Goal: Information Seeking & Learning: Understand process/instructions

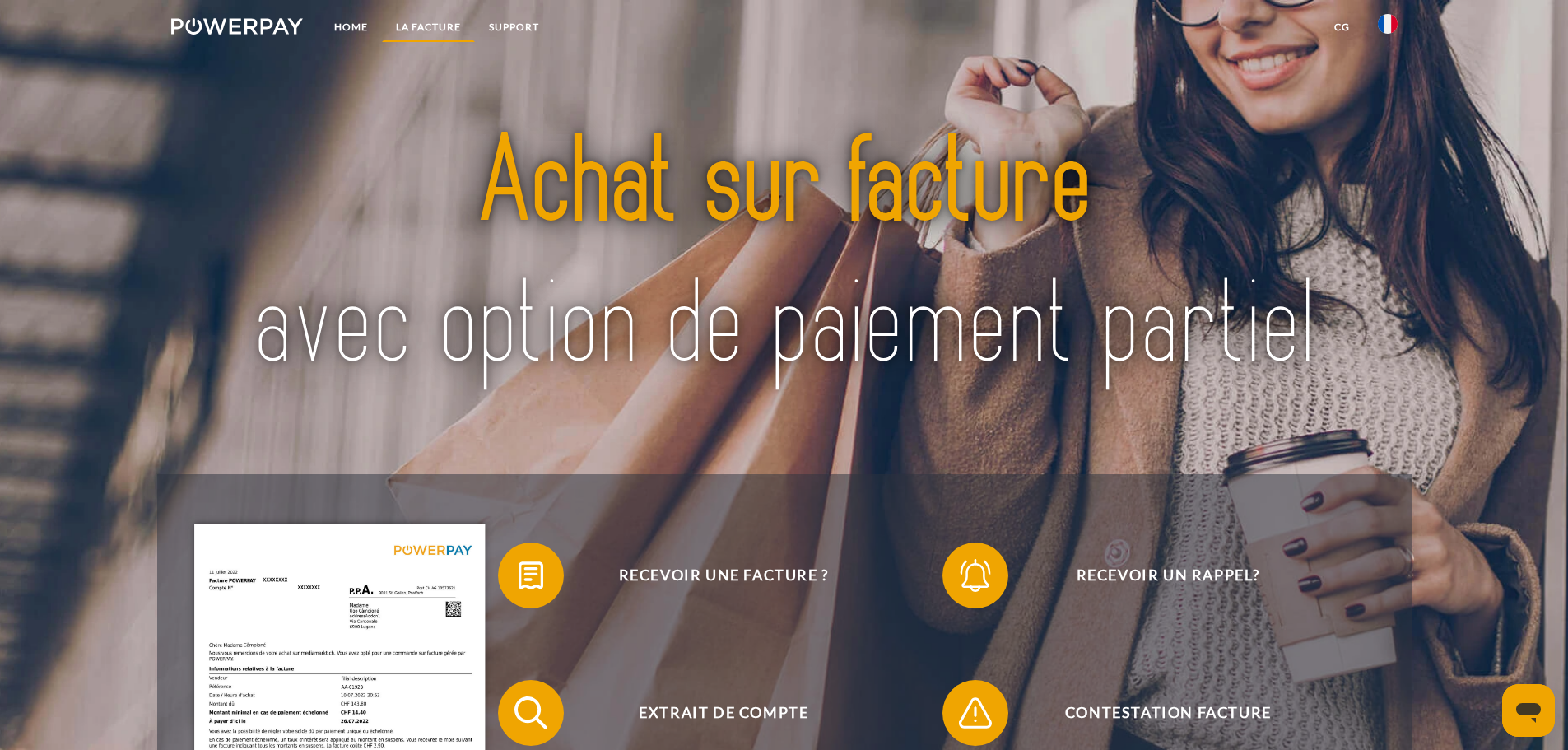
click at [392, 25] on link "LA FACTURE" at bounding box center [428, 27] width 93 height 30
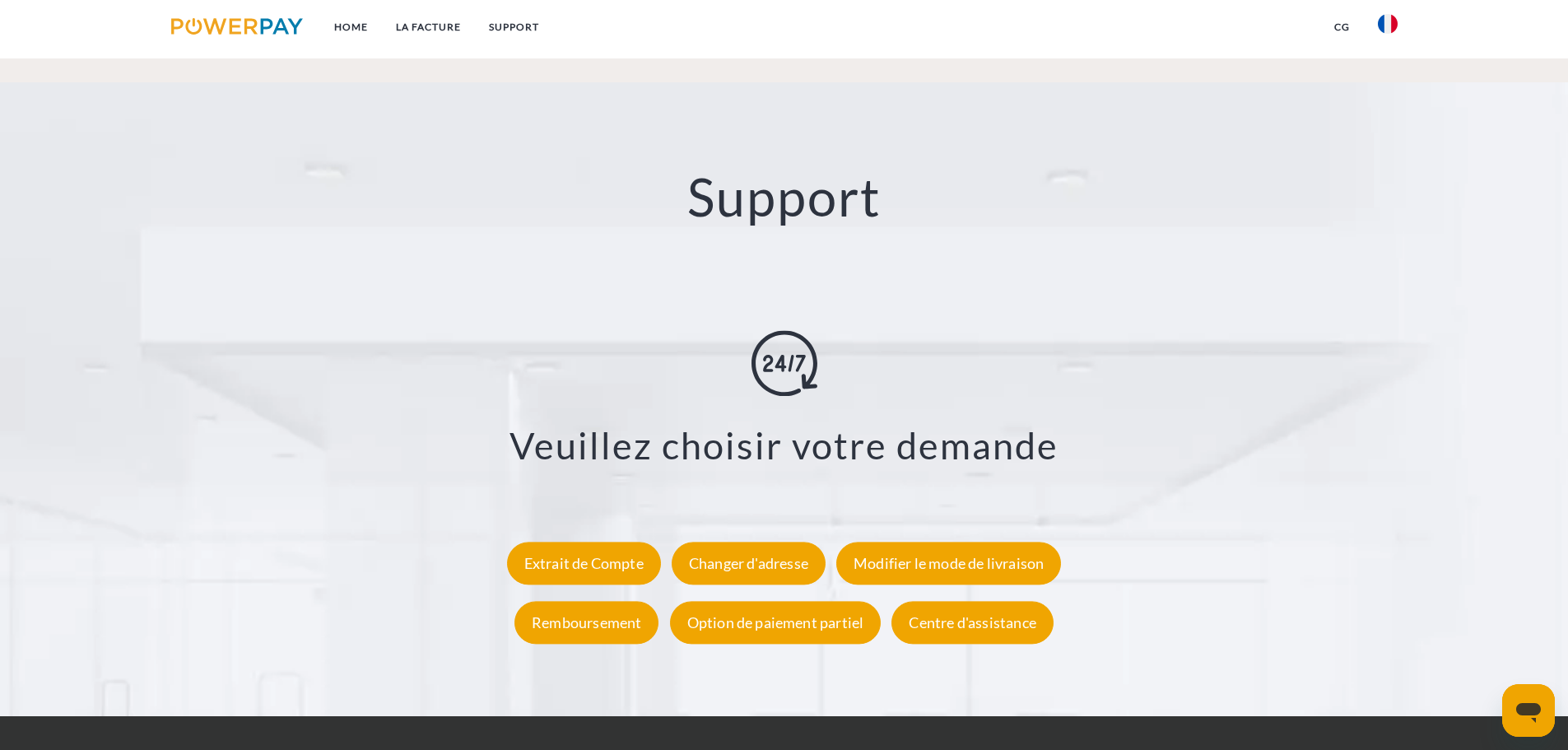
scroll to position [3050, 0]
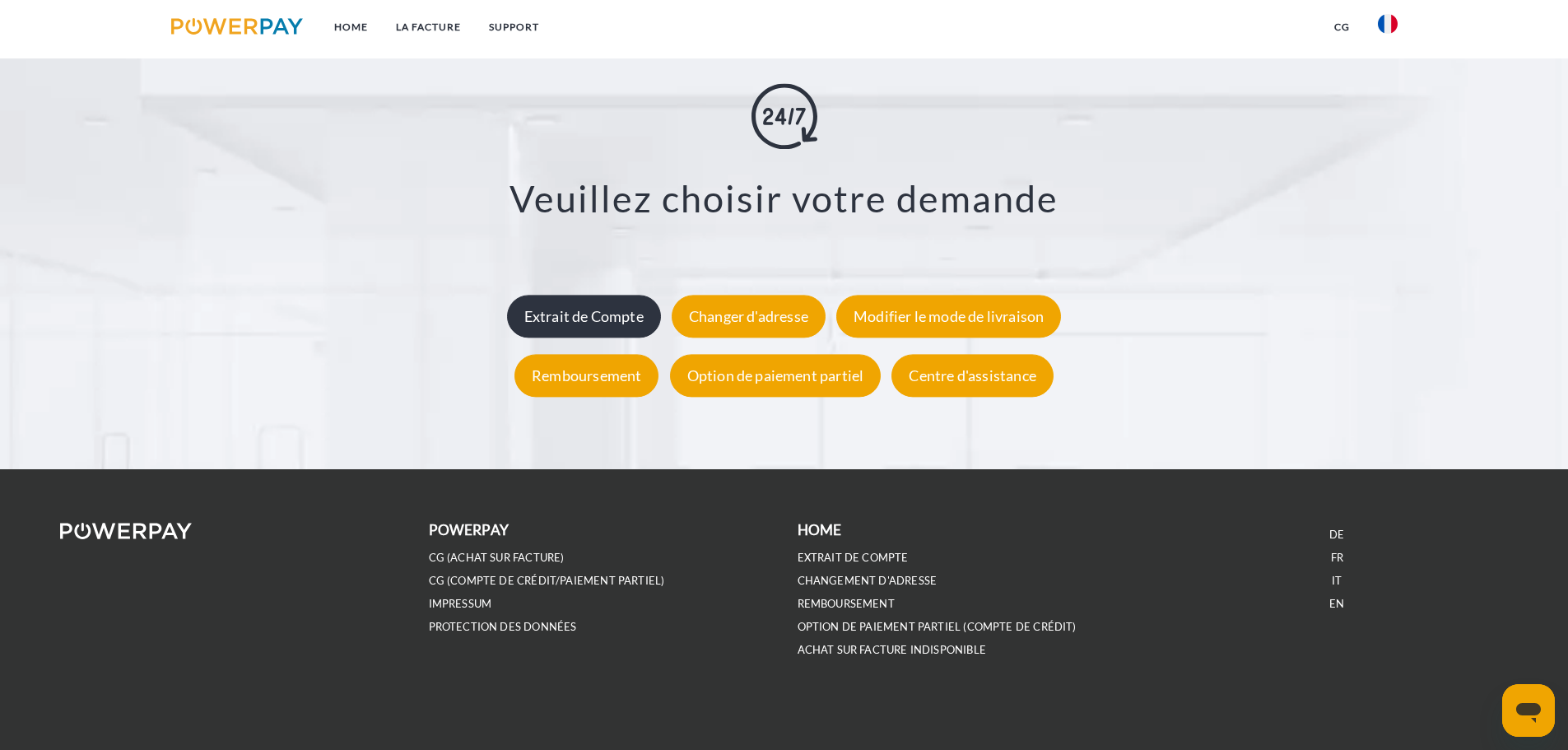
click at [553, 320] on div "Extrait de Compte" at bounding box center [584, 316] width 154 height 43
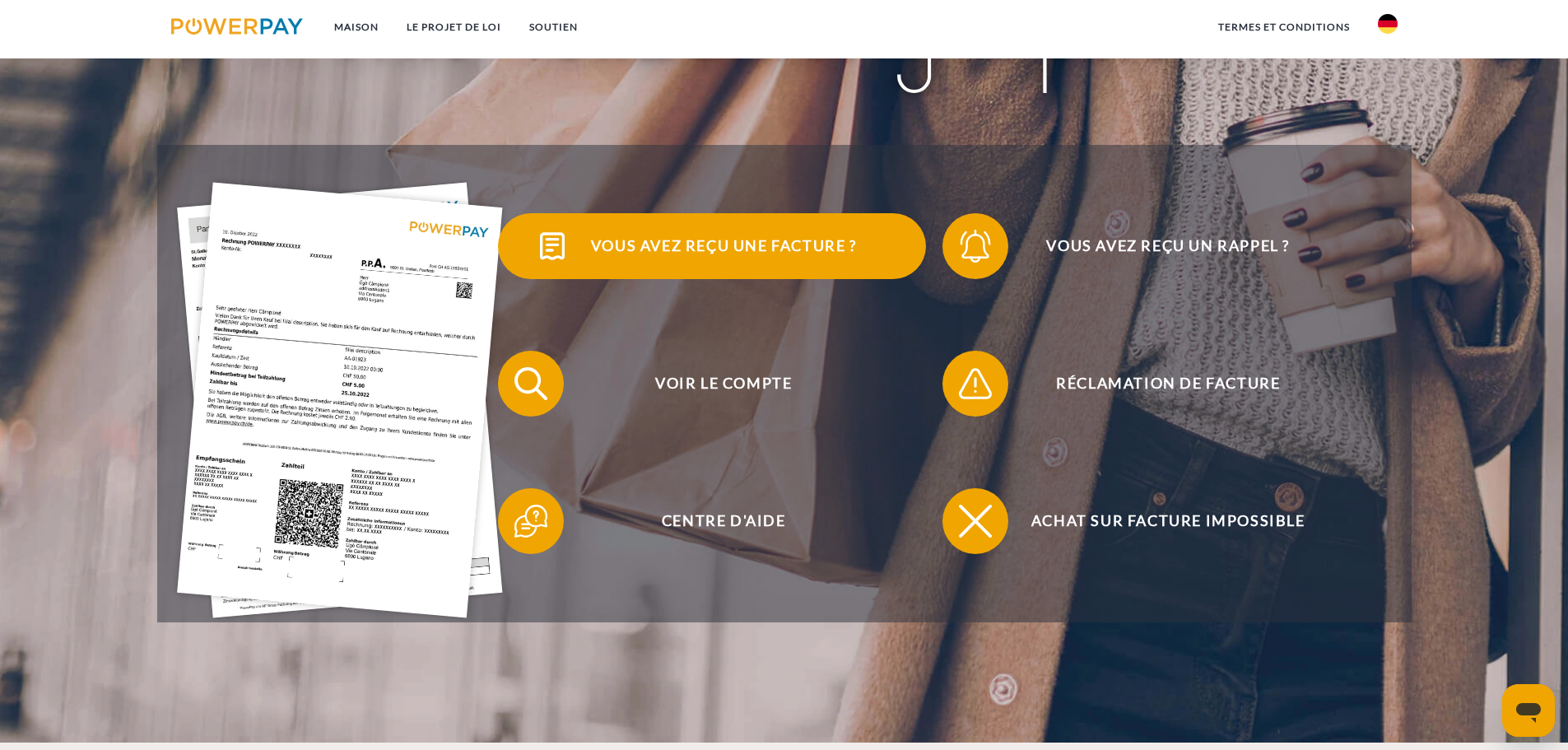
scroll to position [412, 0]
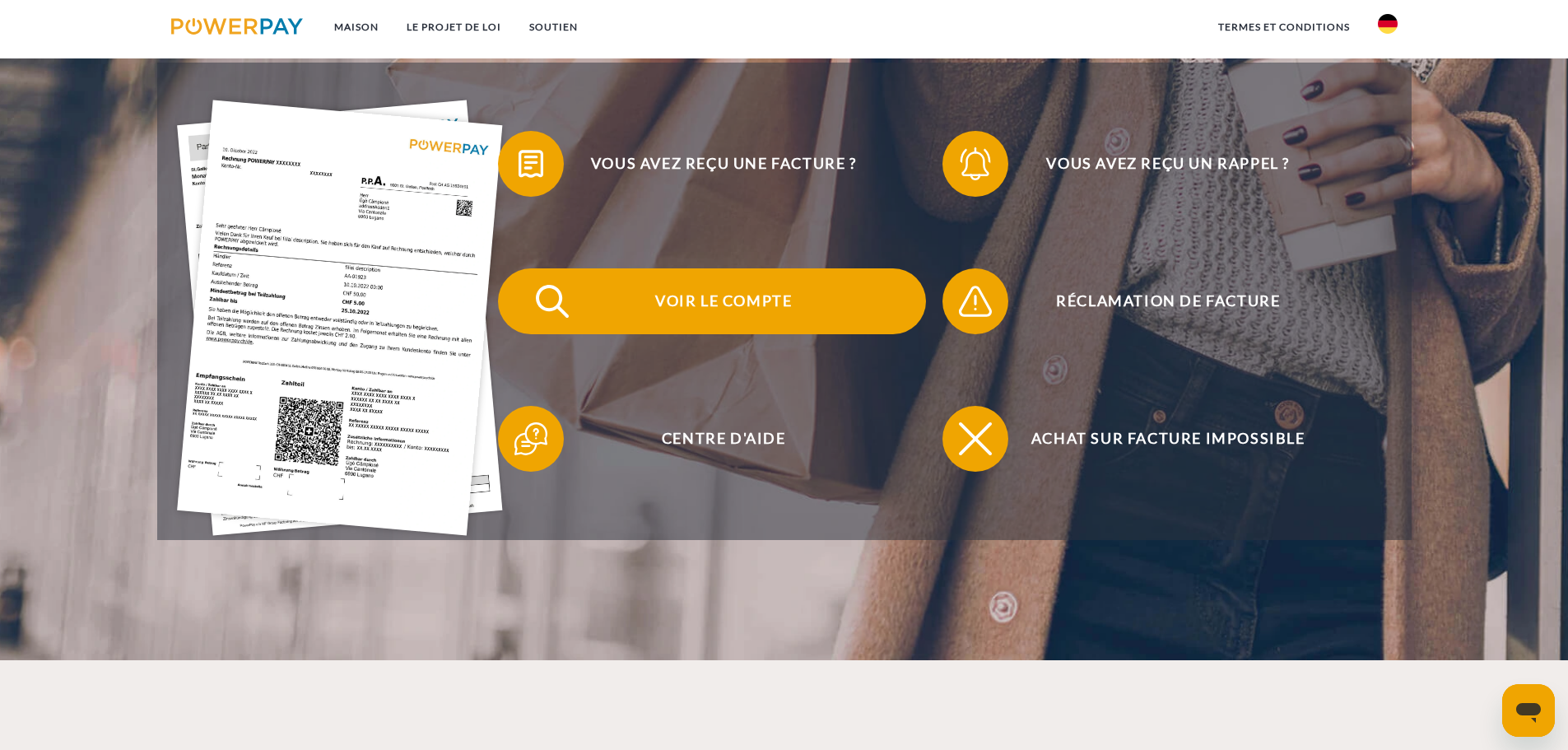
click at [711, 316] on span "Voir le compte" at bounding box center [723, 301] width 403 height 66
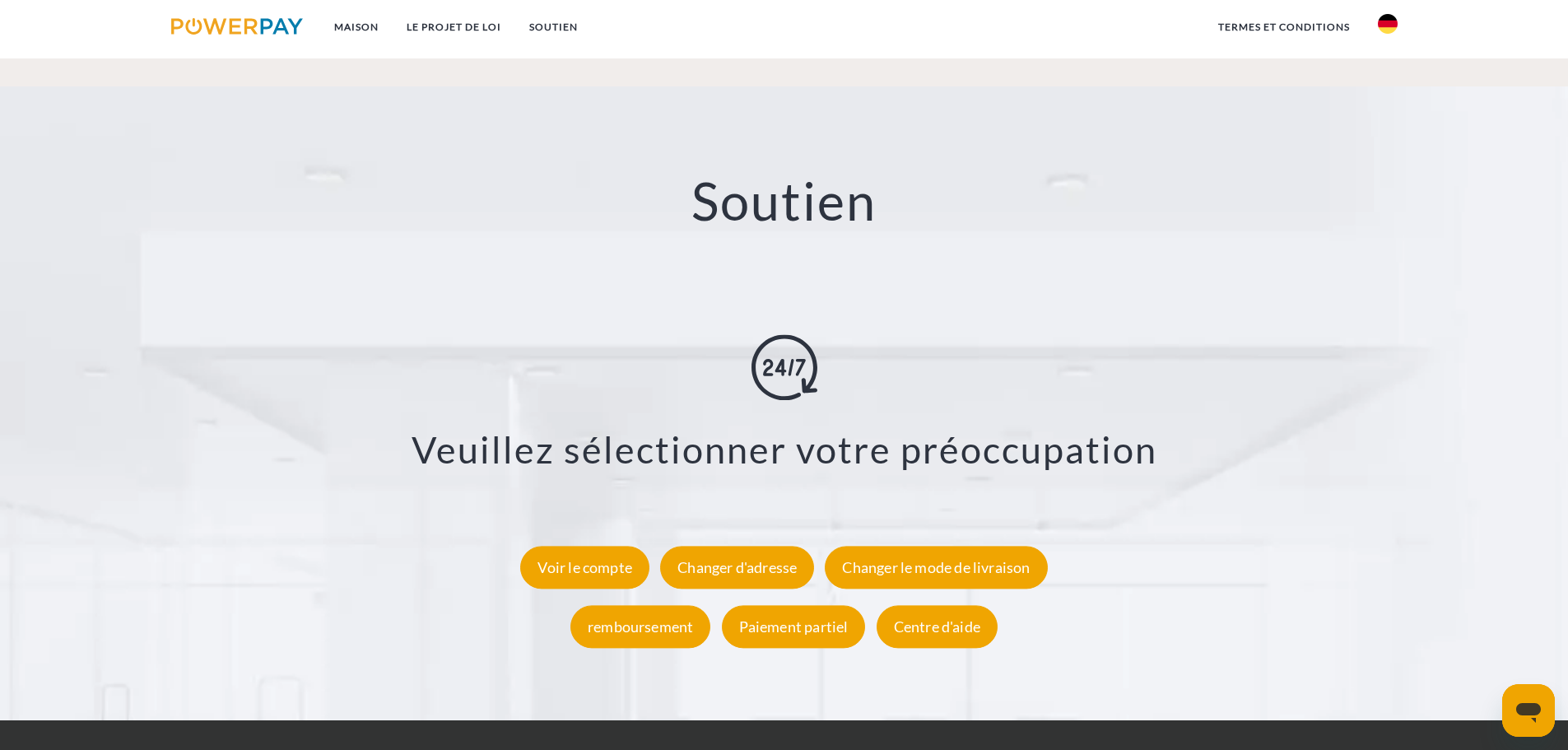
scroll to position [2881, 0]
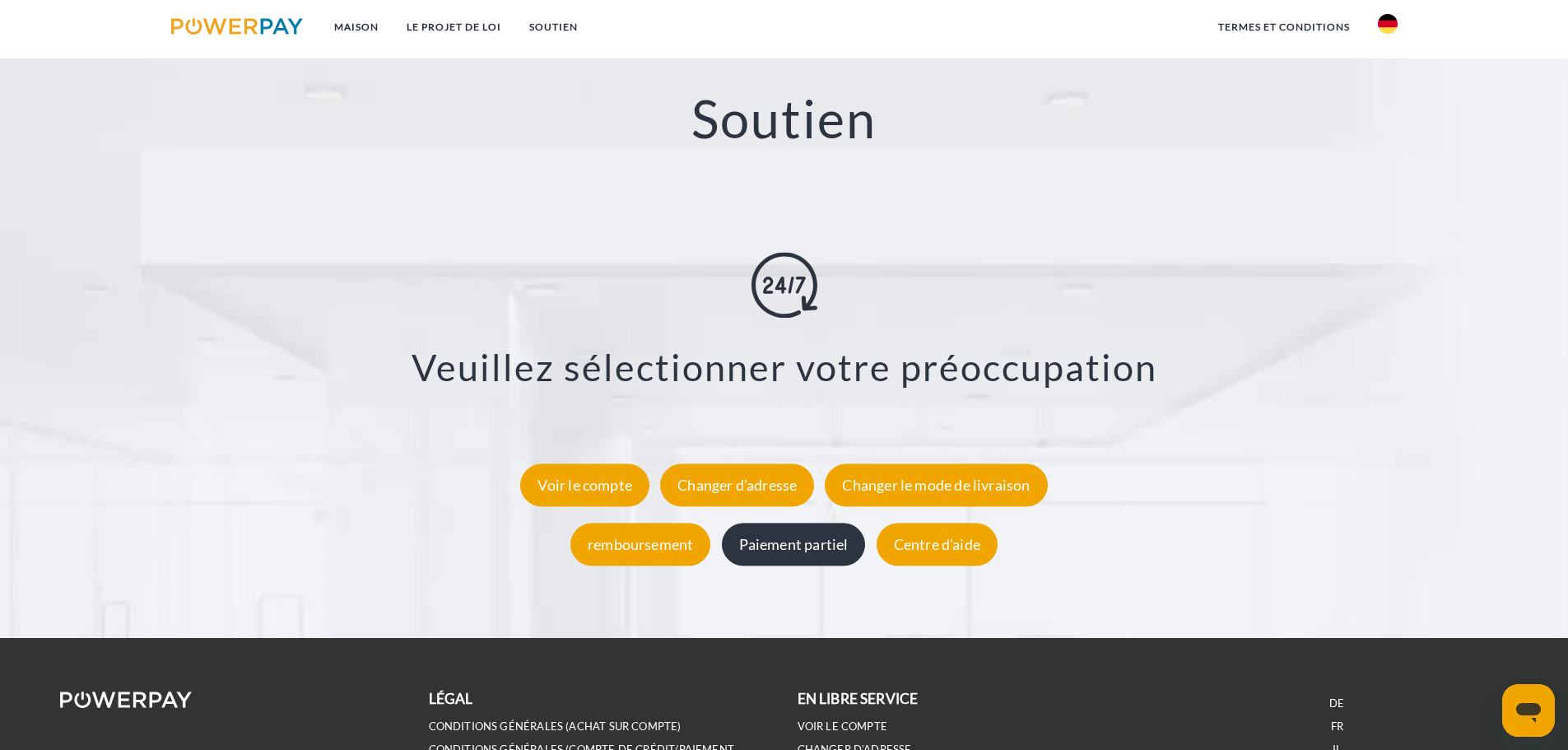
click at [780, 537] on div "Paiement partiel" at bounding box center [794, 544] width 144 height 43
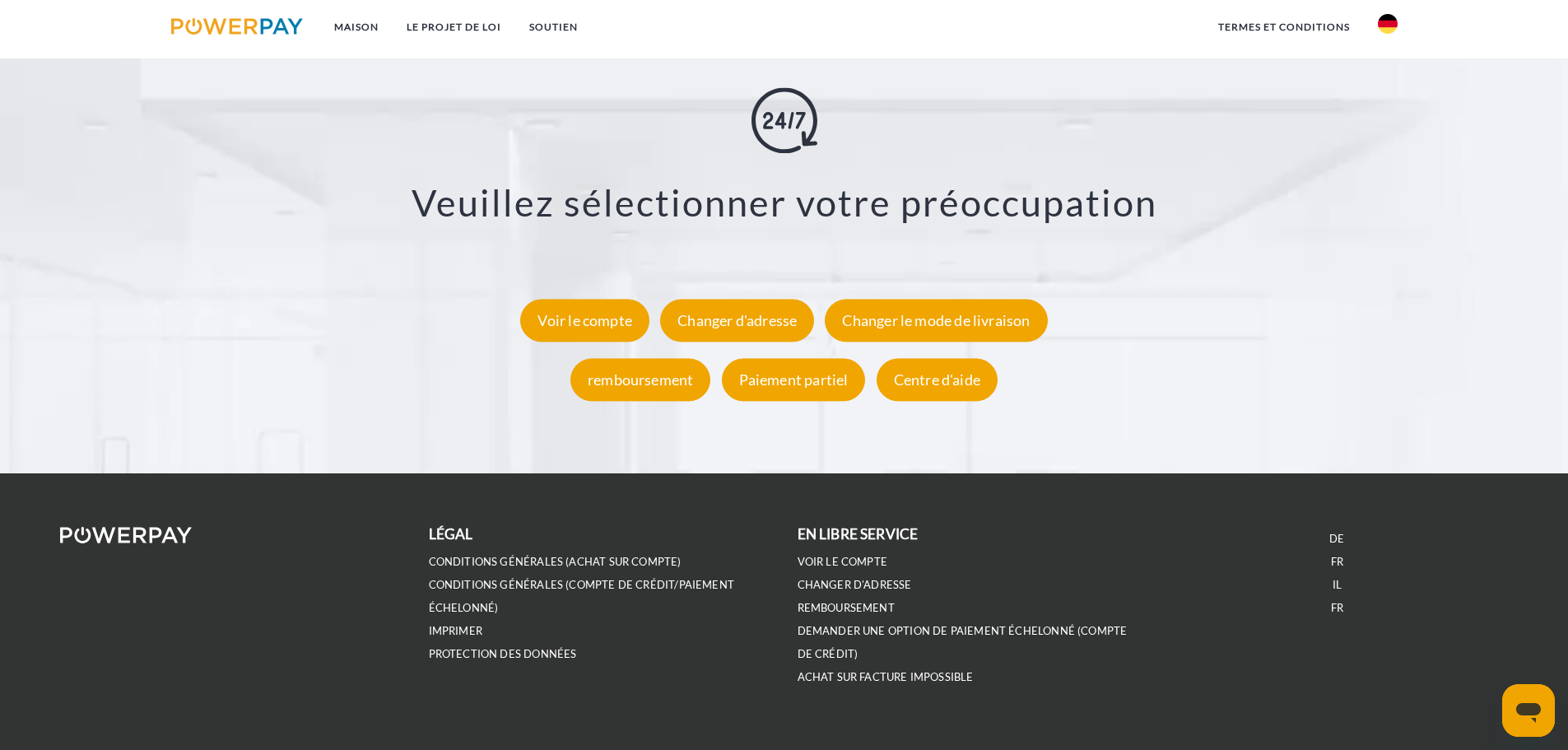
scroll to position [3077, 0]
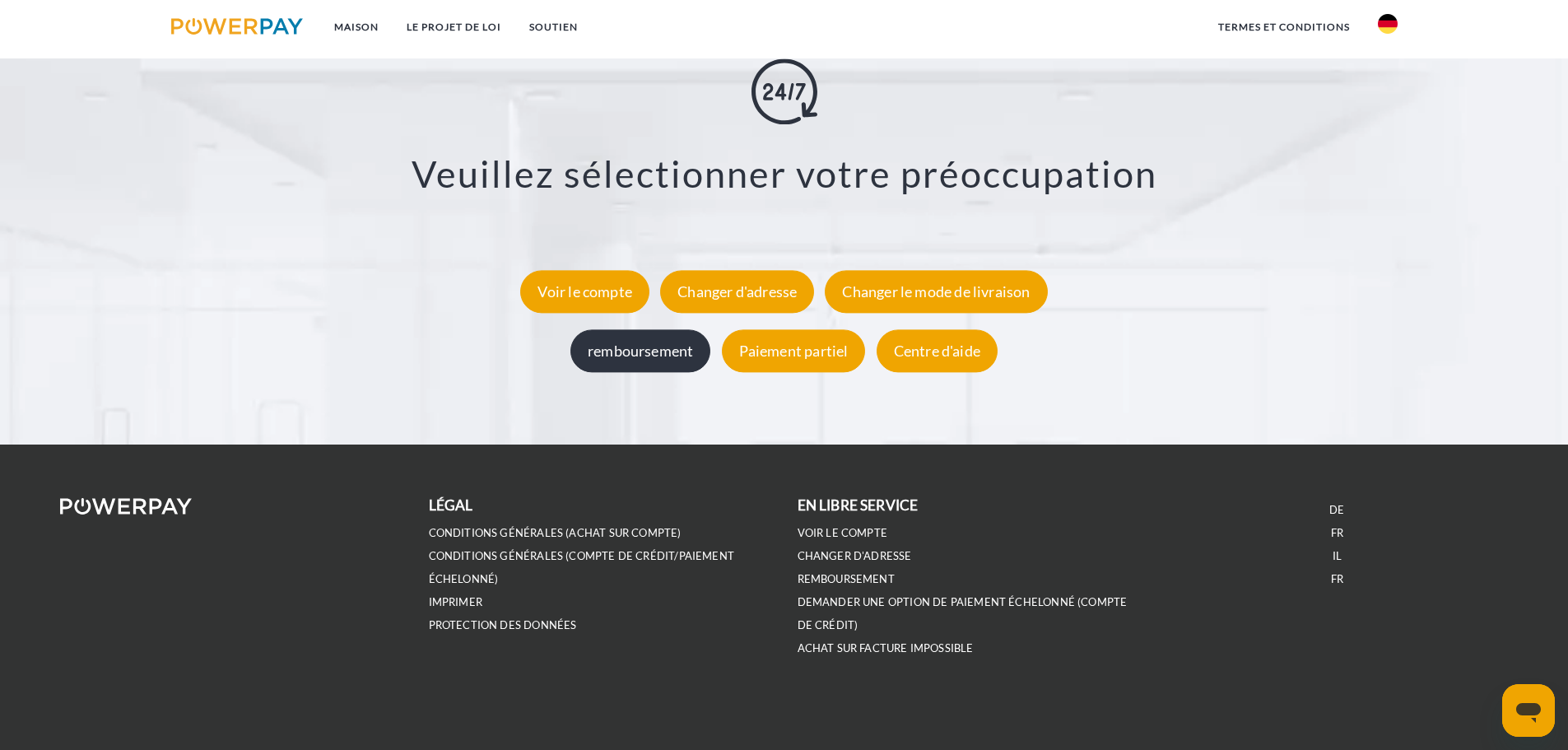
click at [671, 344] on font "remboursement" at bounding box center [640, 350] width 106 height 18
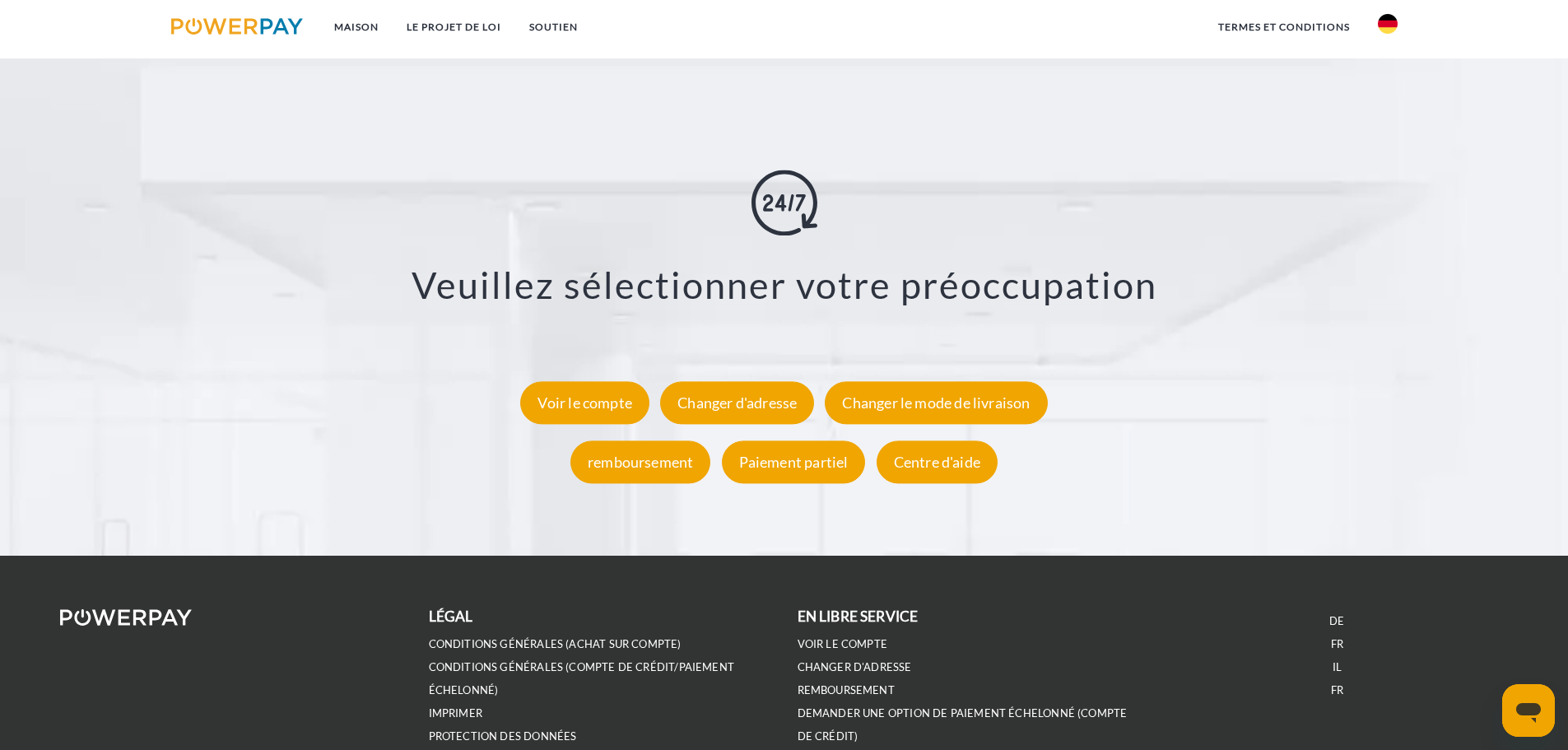
scroll to position [3077, 0]
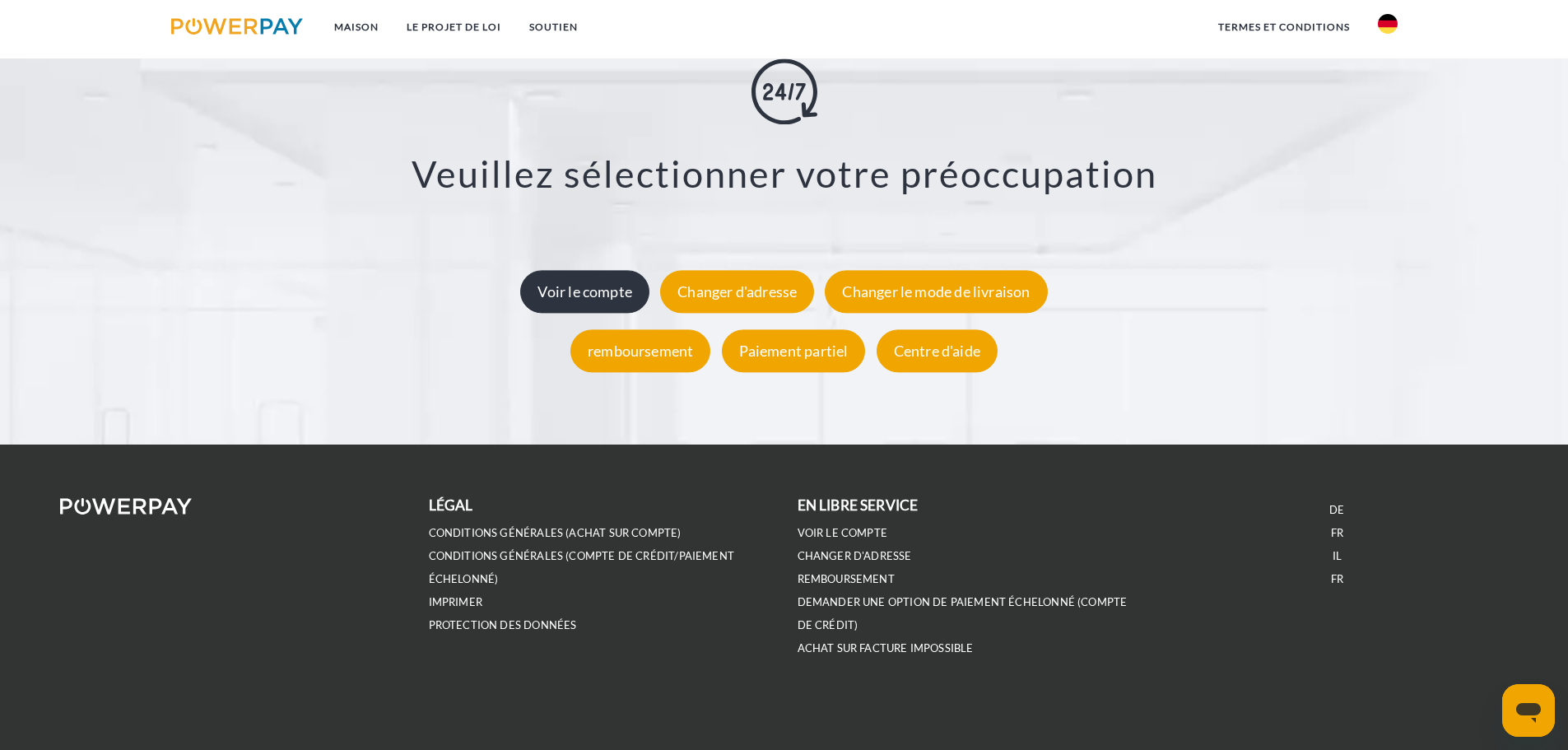
click at [597, 290] on font "Voir le compte" at bounding box center [584, 291] width 95 height 18
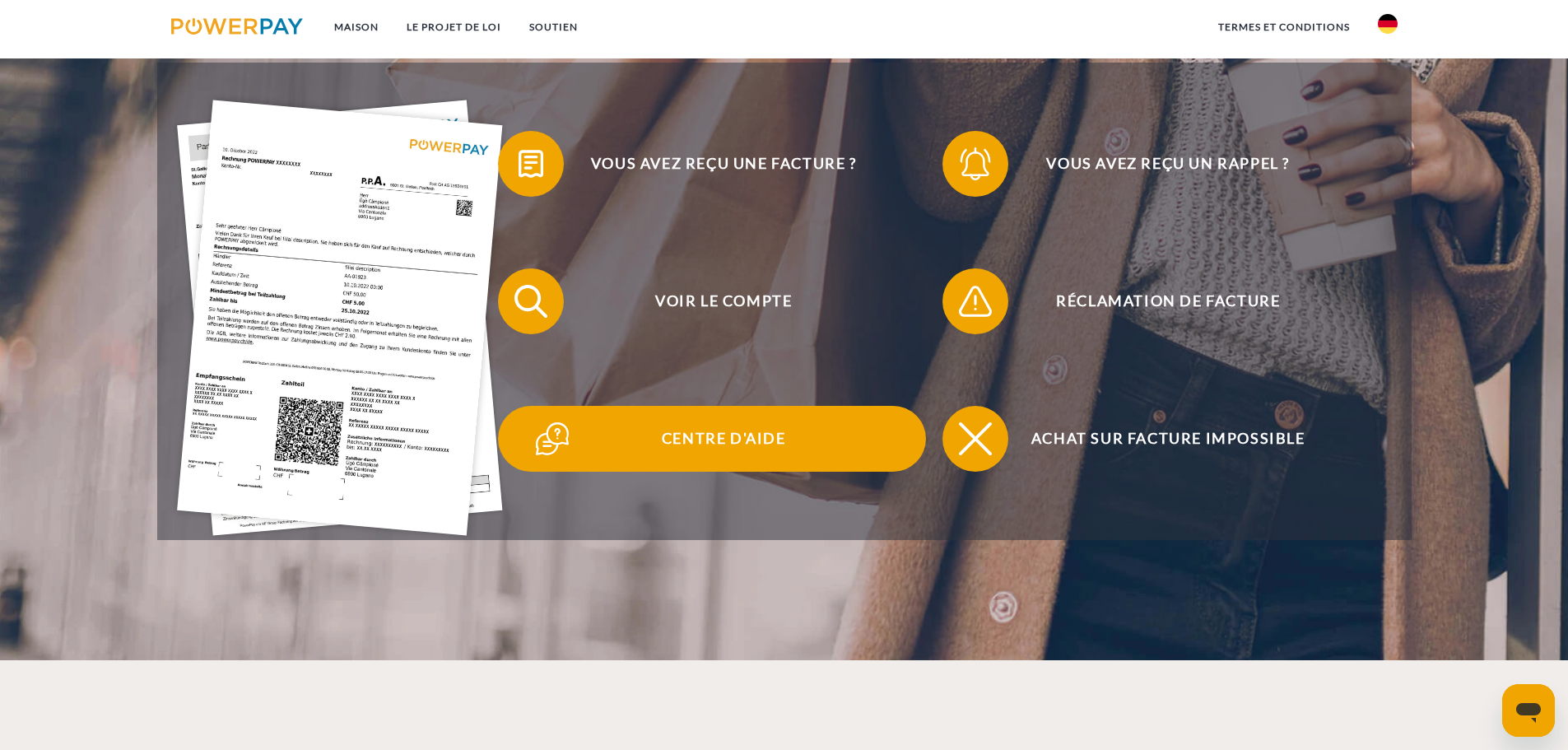
scroll to position [494, 0]
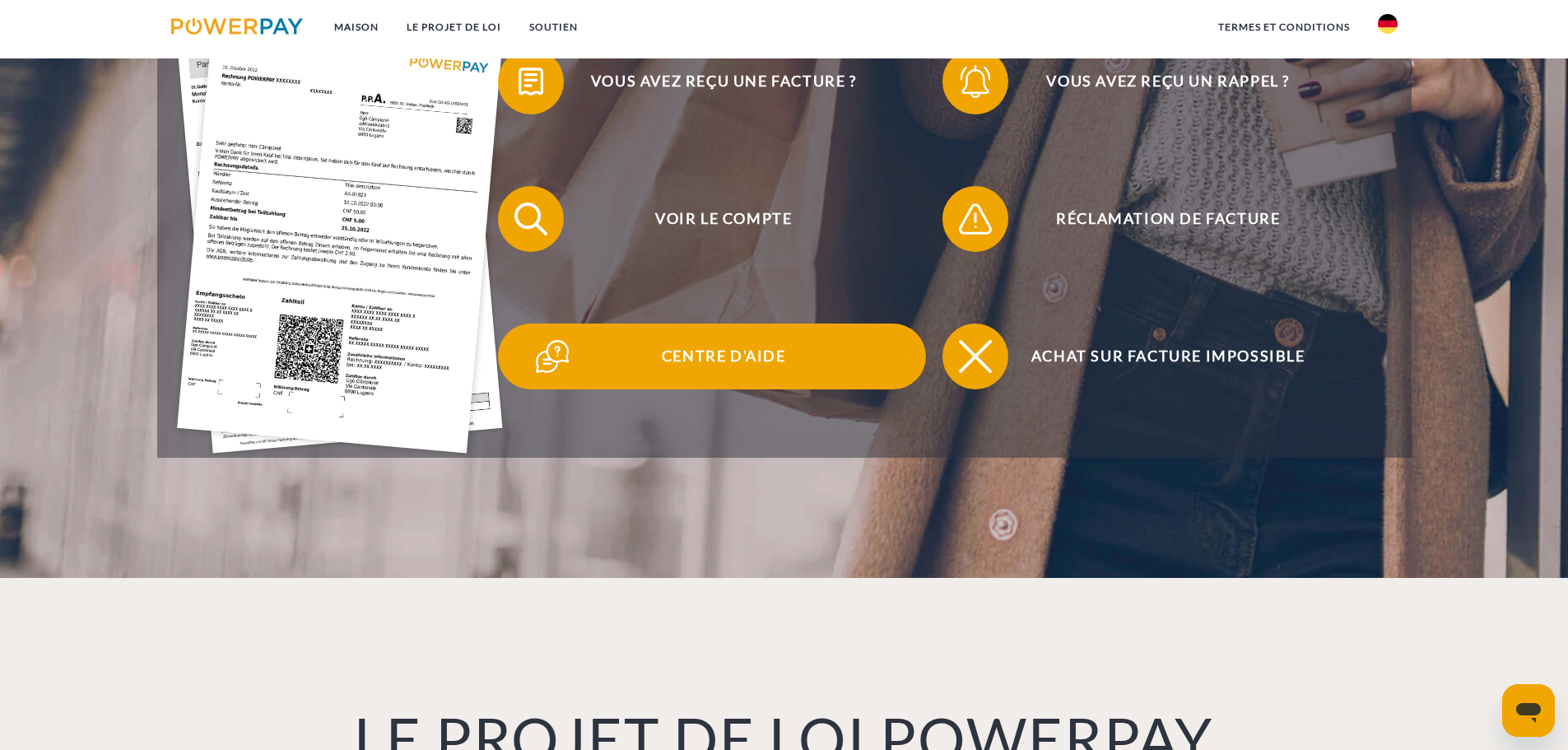
click at [758, 357] on font "Centre d'aide" at bounding box center [724, 355] width 125 height 18
